Goal: Information Seeking & Learning: Learn about a topic

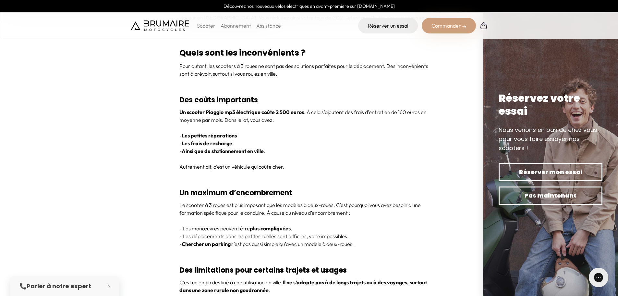
scroll to position [1348, 0]
click at [278, 108] on strong "Un scooter Piaggio mp3 électrique coûte 2 500 euros" at bounding box center [241, 111] width 125 height 6
click at [281, 112] on strong "Un scooter Piaggio mp3 électrique coûte 2 500 euros" at bounding box center [241, 111] width 125 height 6
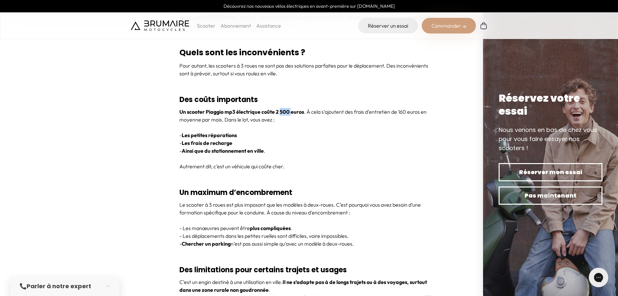
click at [281, 113] on strong "Un scooter Piaggio mp3 électrique coûte 2 500 euros" at bounding box center [241, 111] width 125 height 6
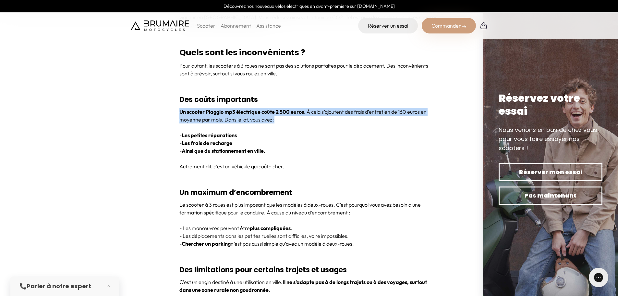
click at [281, 113] on strong "Un scooter Piaggio mp3 électrique coûte 2 500 euros" at bounding box center [241, 111] width 125 height 6
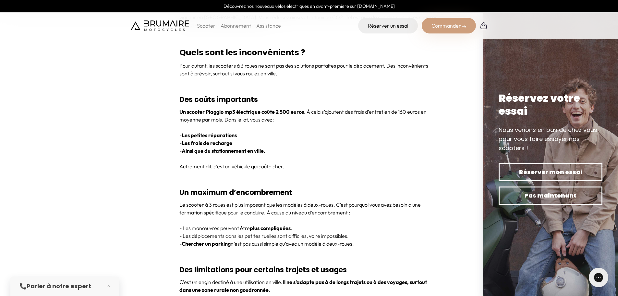
click at [301, 154] on p "- Ainsi que du stationnement en ville ." at bounding box center [309, 151] width 260 height 8
click at [289, 106] on h3 "Des coûts importants" at bounding box center [309, 100] width 260 height 16
click at [403, 111] on p "Un scooter Piaggio mp3 électrique coûte 2 500 euros . À cela s’ajoutent des fra…" at bounding box center [309, 116] width 260 height 16
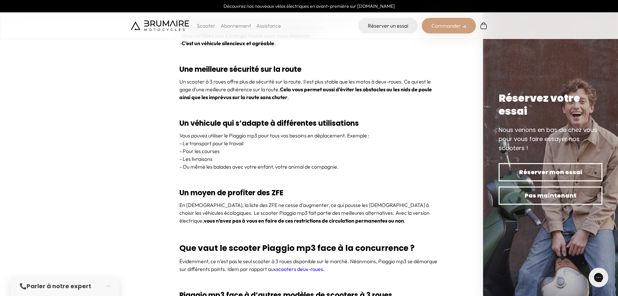
scroll to position [1947, 0]
